Goal: Find contact information: Find contact information

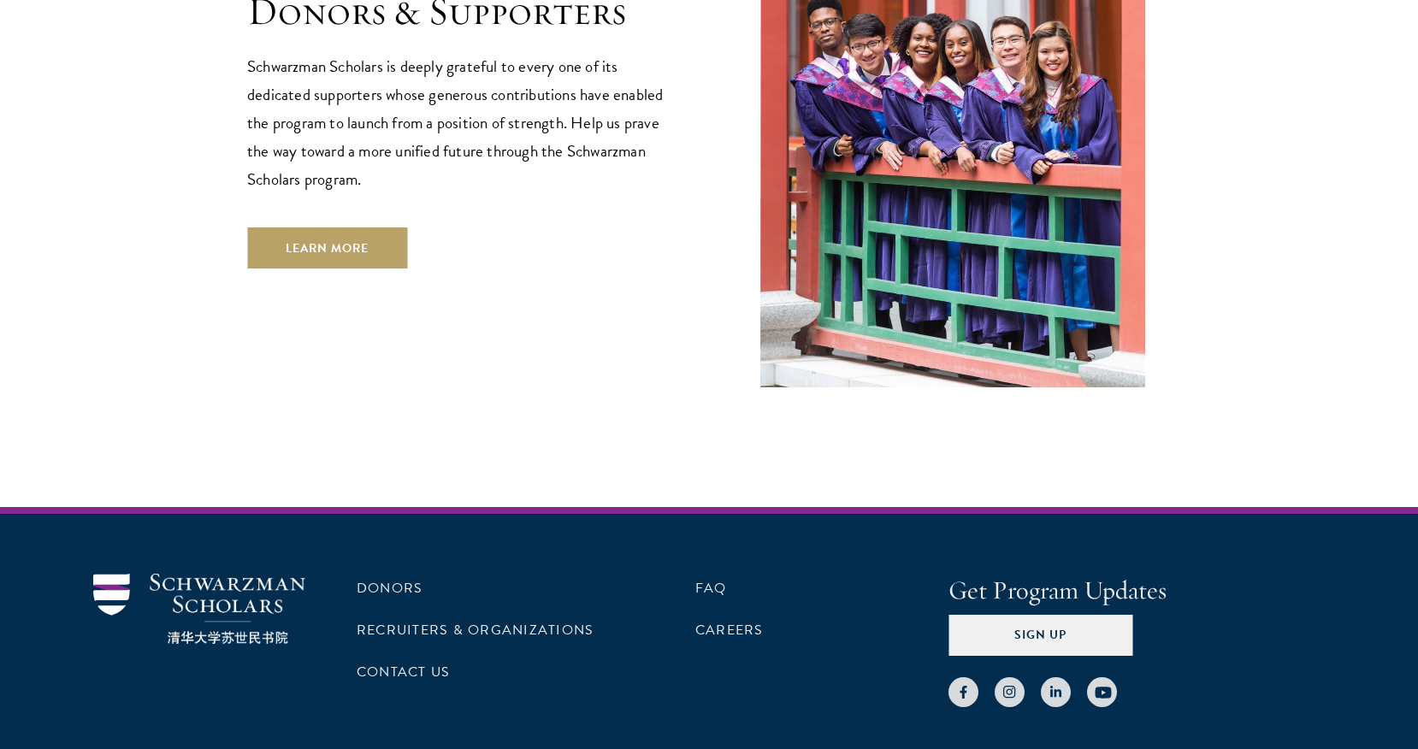
scroll to position [4953, 0]
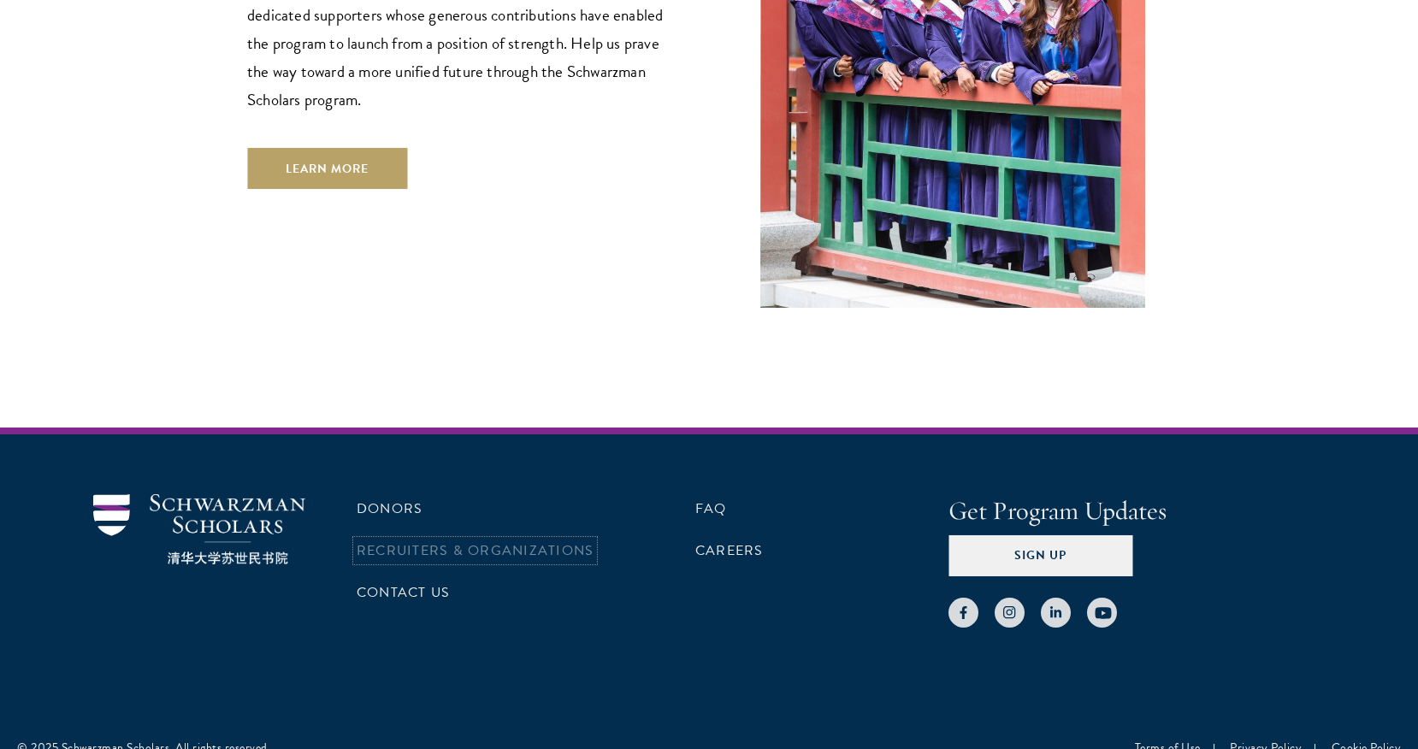
click at [391, 540] on link "Recruiters & Organizations" at bounding box center [475, 550] width 237 height 21
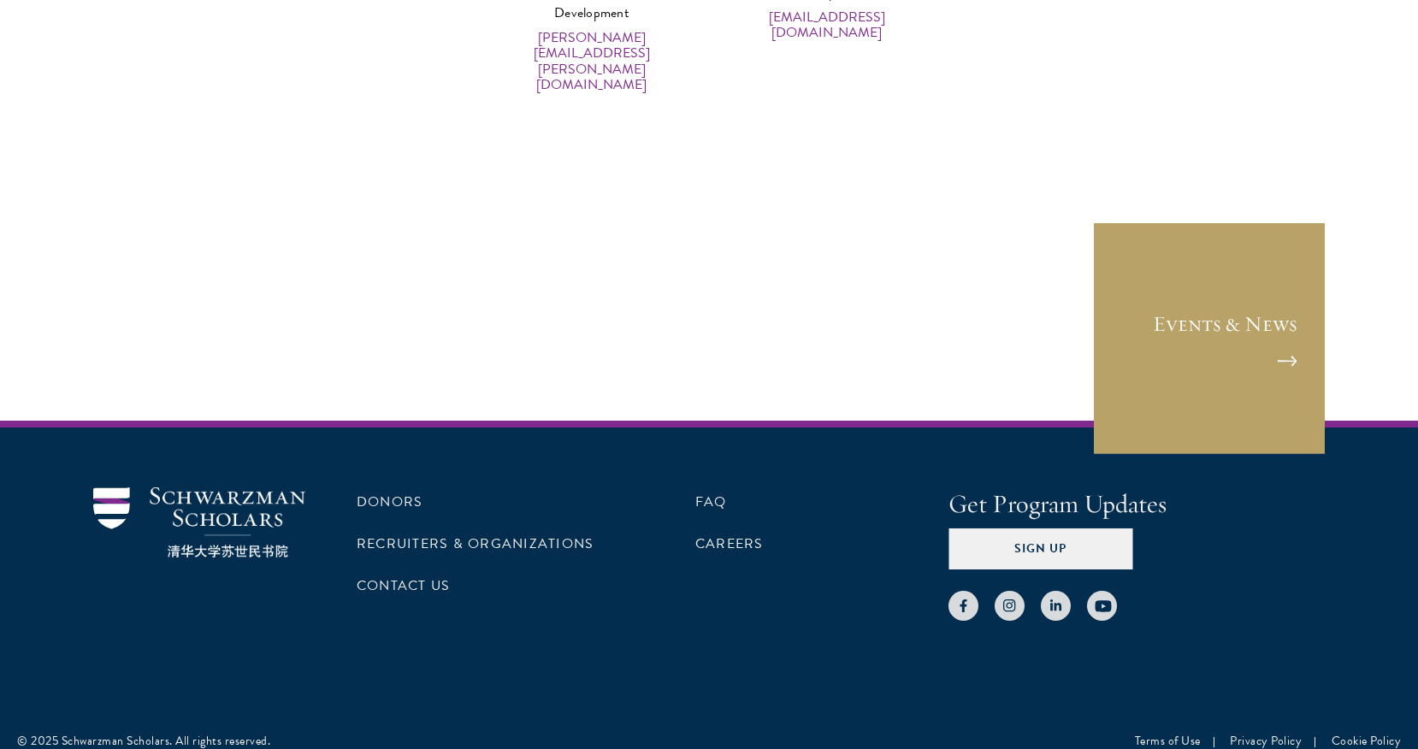
scroll to position [8734, 0]
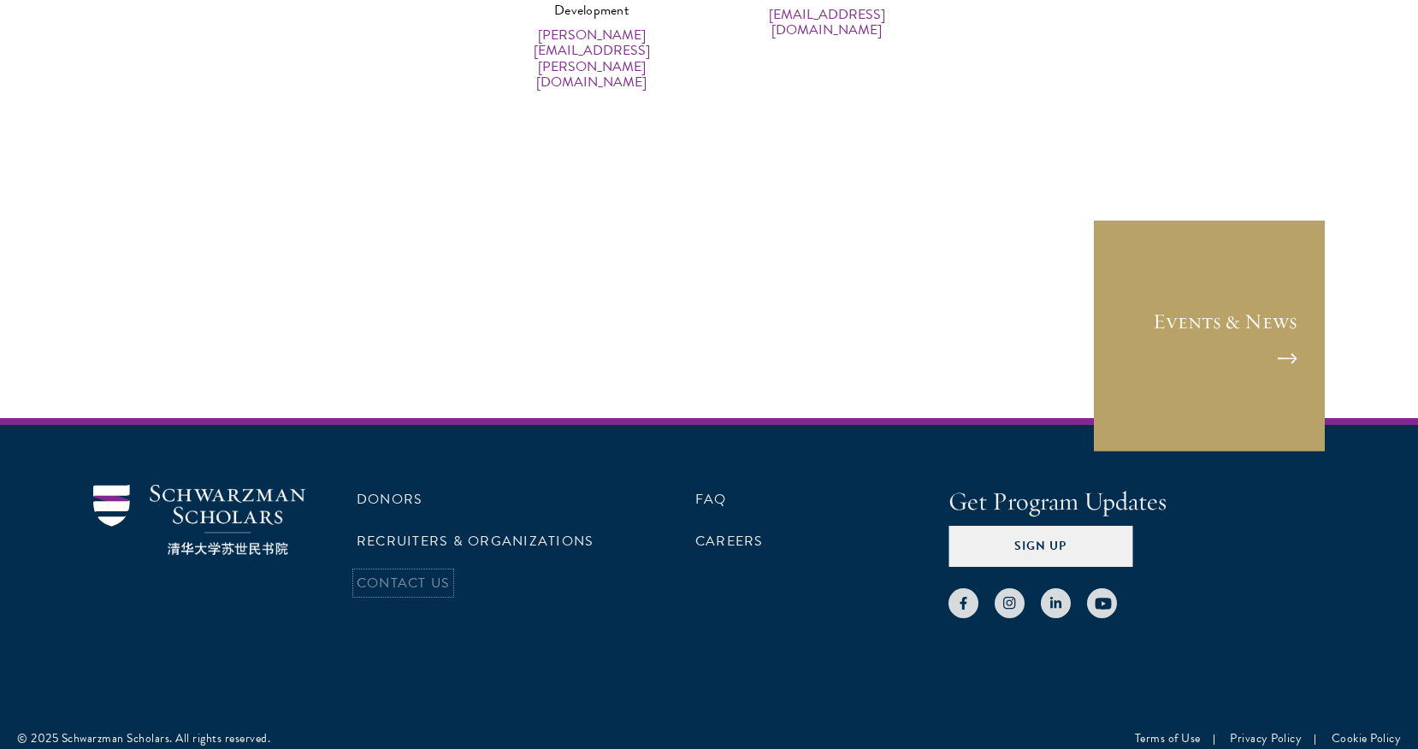
click at [444, 573] on link "Contact Us" at bounding box center [403, 583] width 93 height 21
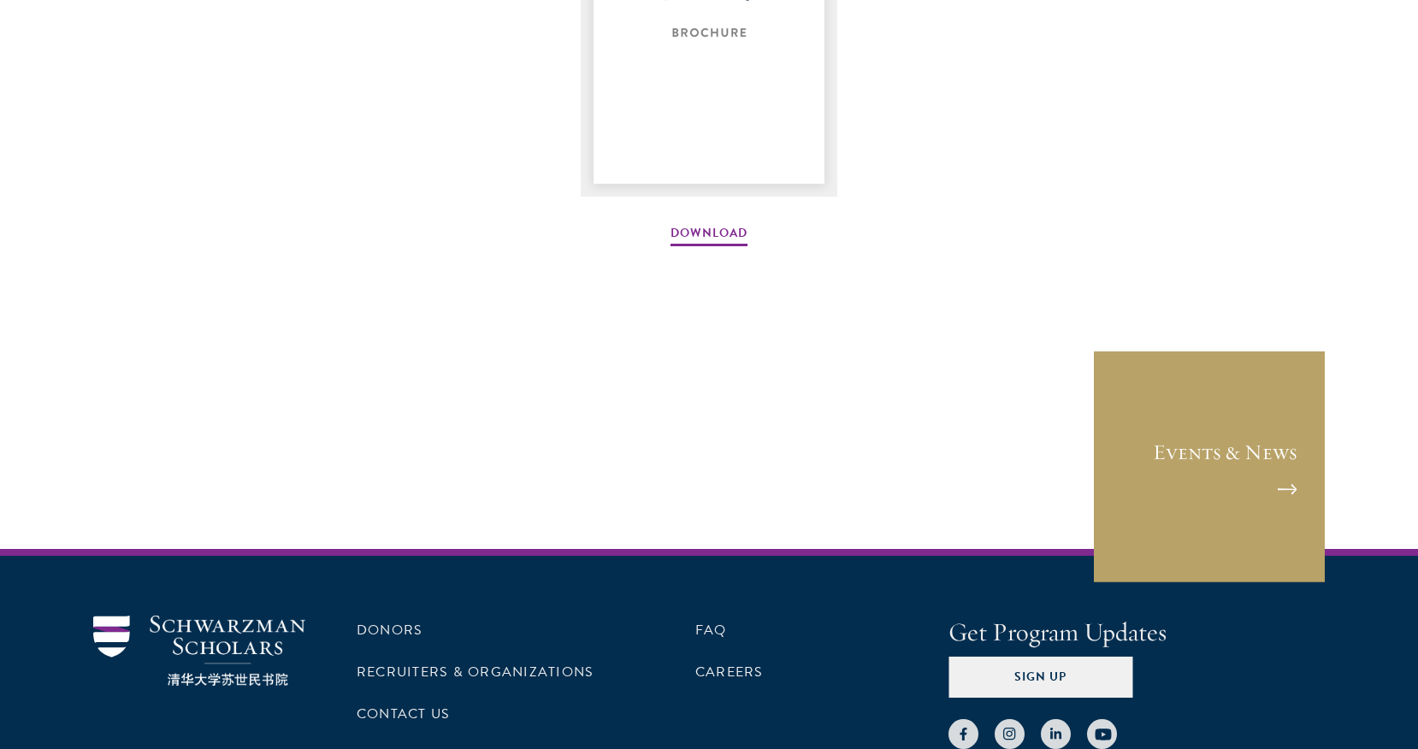
scroll to position [2758, 0]
